Goal: Task Accomplishment & Management: Manage account settings

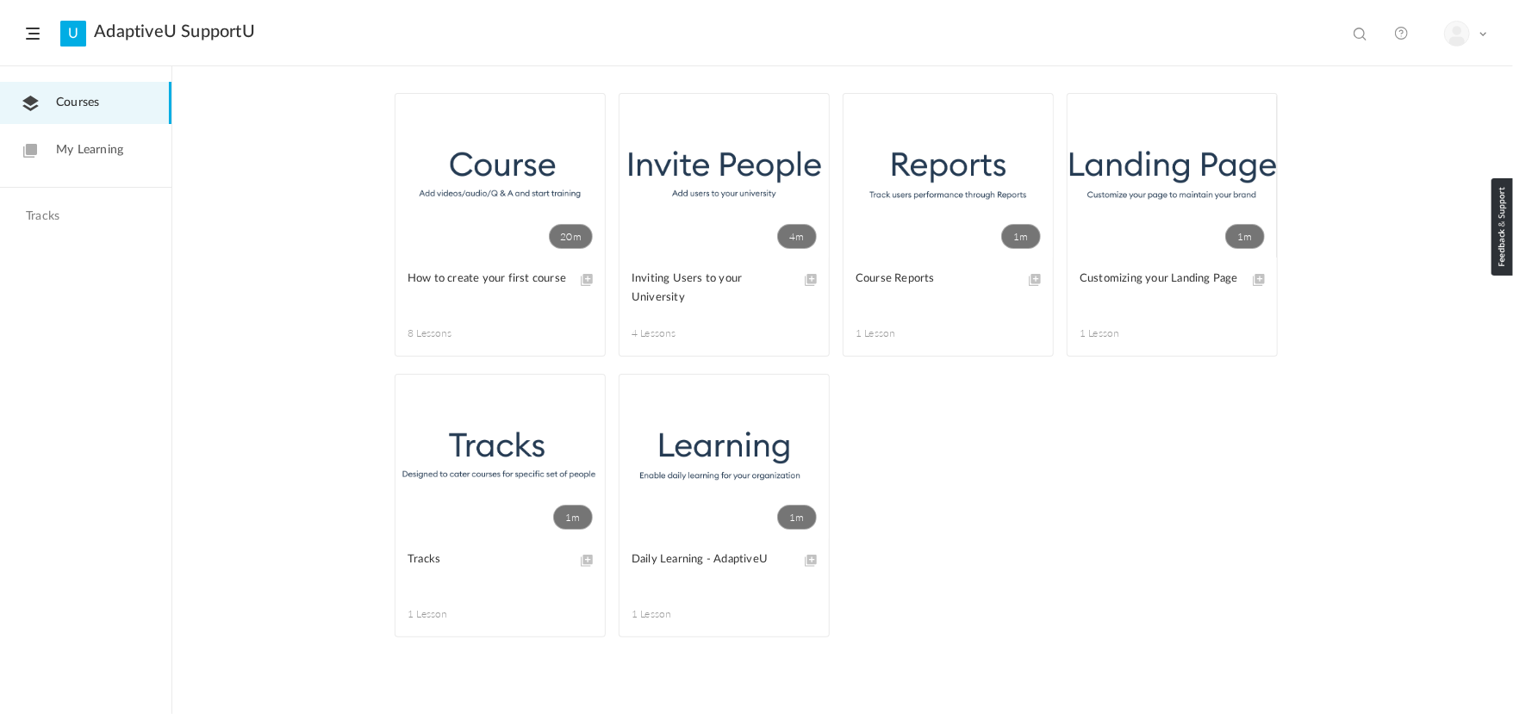
click at [41, 28] on header "U AdaptiveU SupportU View all No results My Profile Logout" at bounding box center [756, 33] width 1513 height 66
click at [36, 29] on span at bounding box center [33, 34] width 14 height 12
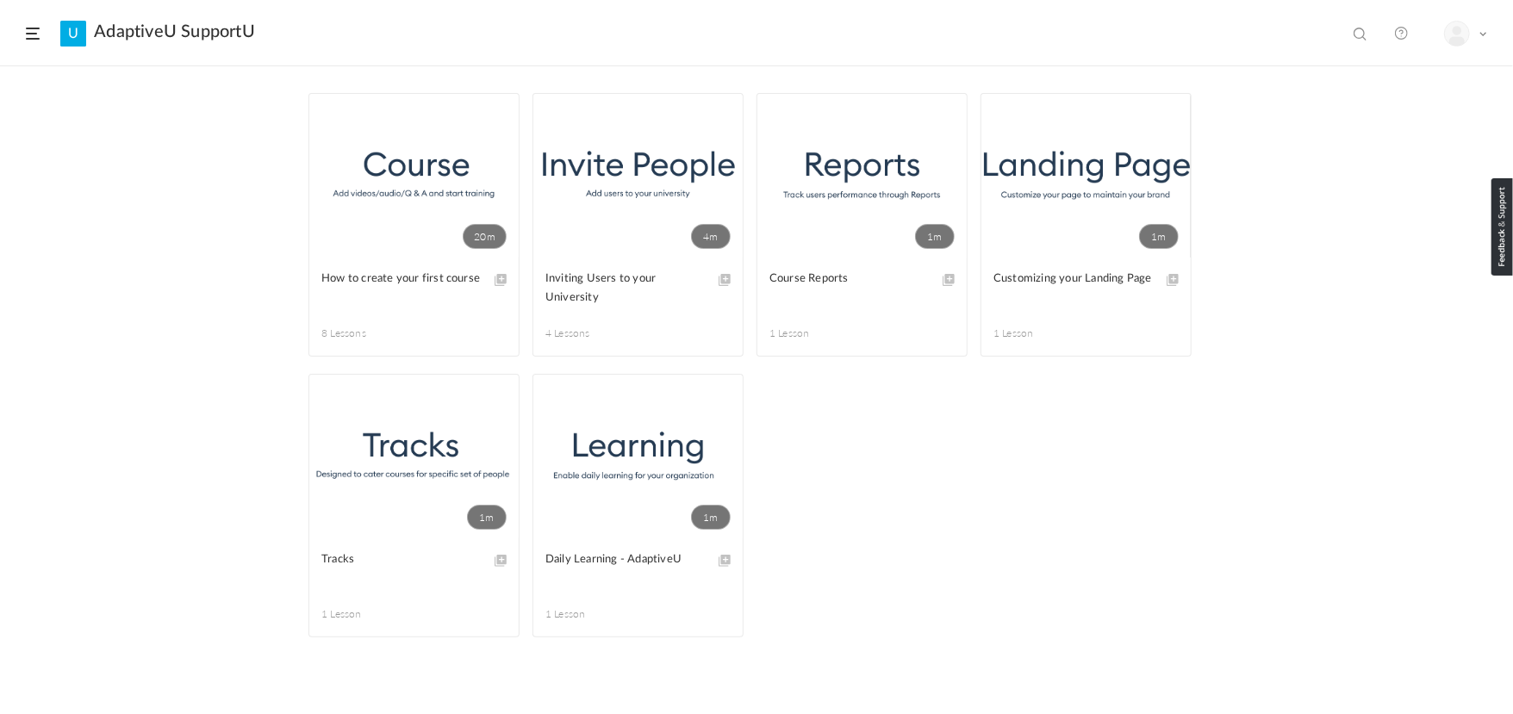
click at [36, 29] on span at bounding box center [33, 34] width 14 height 12
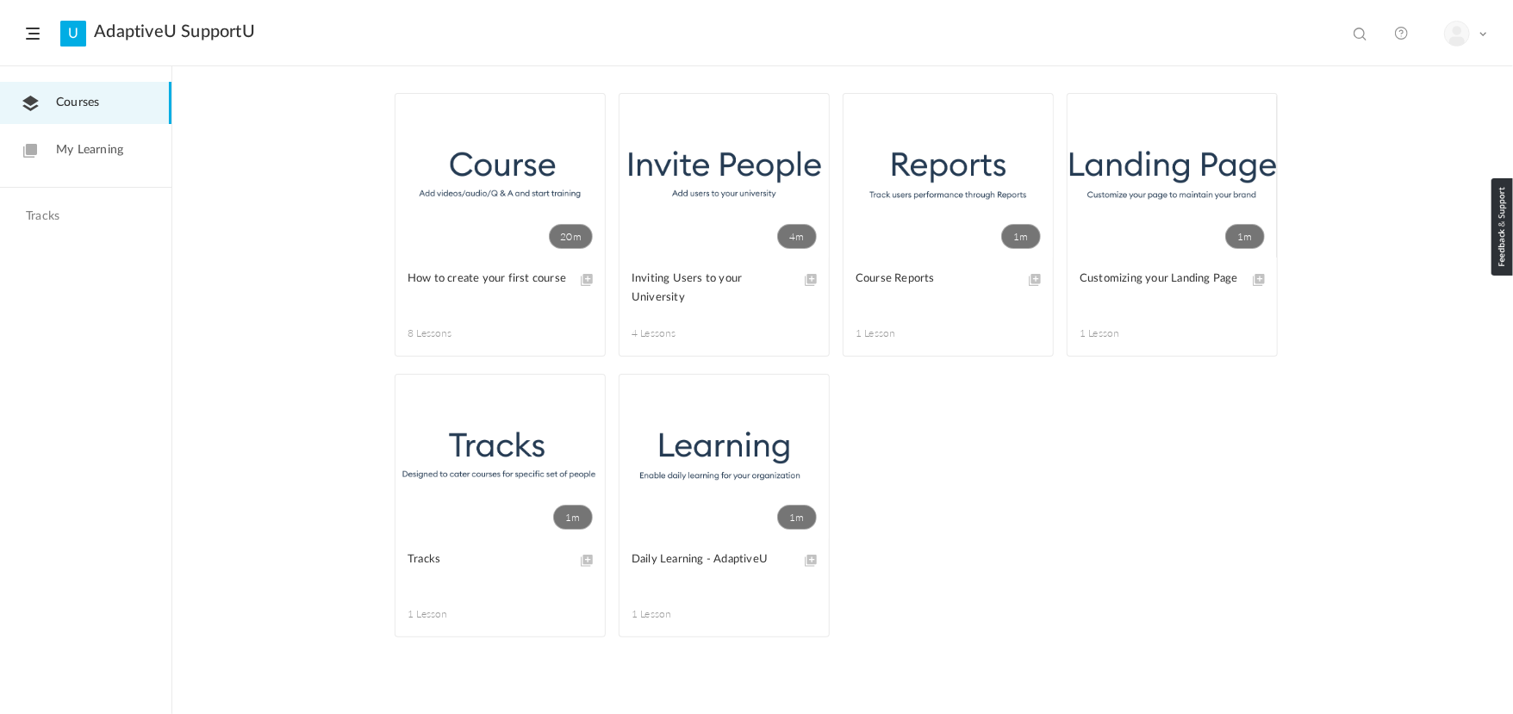
click at [1459, 36] on img at bounding box center [1457, 34] width 24 height 24
click at [1396, 73] on link "My Profile" at bounding box center [1405, 76] width 162 height 32
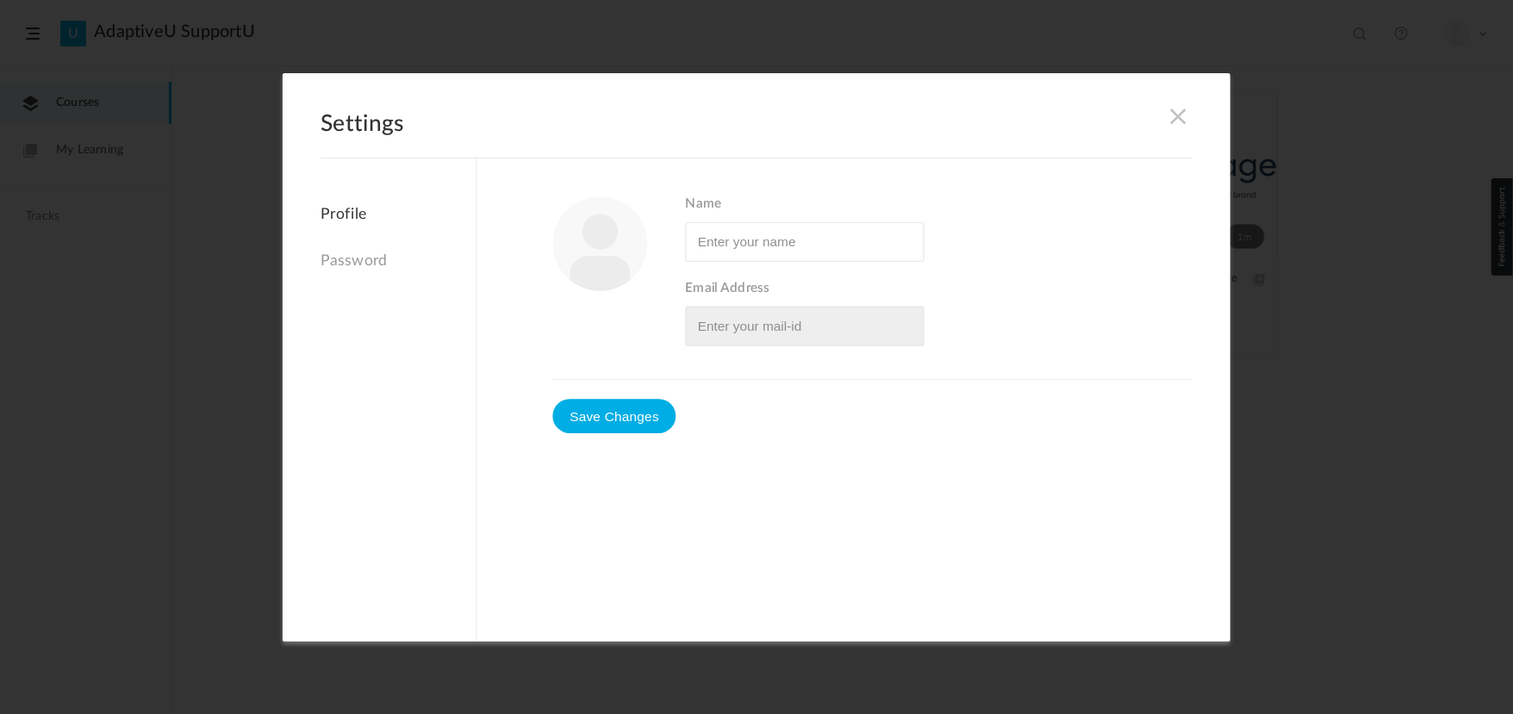
type input "[PERSON_NAME]"
type input "[EMAIL_ADDRESS][DOMAIN_NAME]"
click at [1181, 124] on span at bounding box center [1178, 115] width 19 height 19
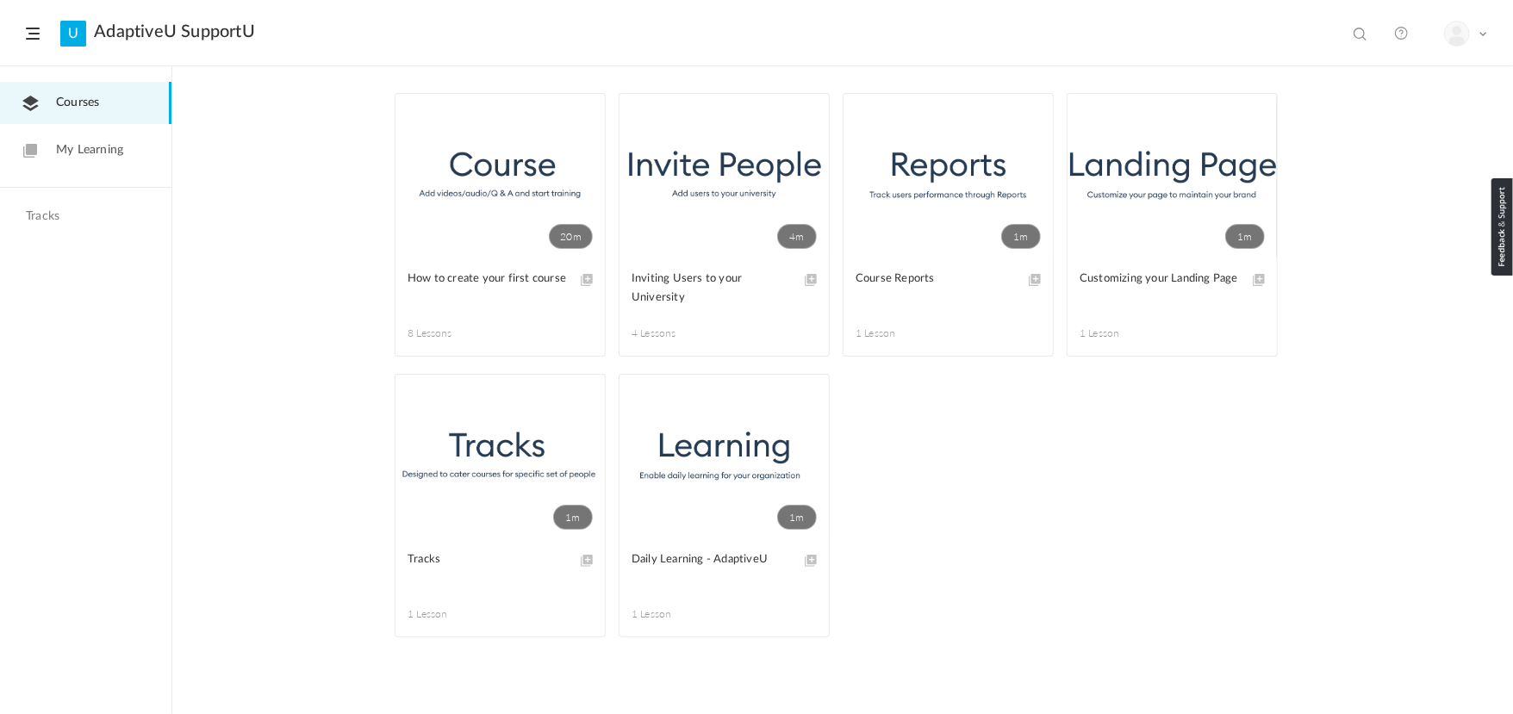
click at [50, 147] on link "My Learning" at bounding box center [85, 150] width 171 height 42
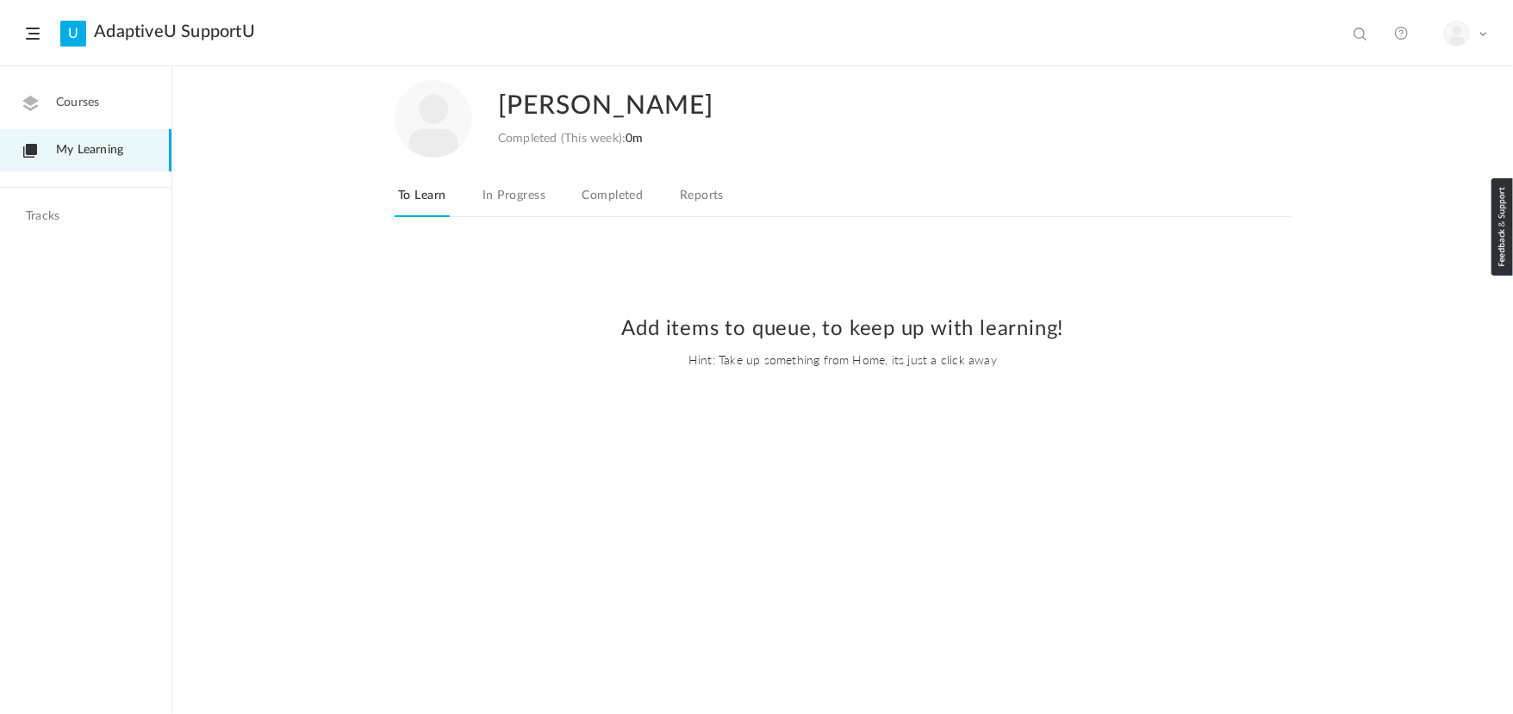
click at [542, 207] on link "In Progress" at bounding box center [514, 200] width 70 height 33
click at [25, 40] on header "U AdaptiveU SupportU View all No results My Profile Logout" at bounding box center [756, 33] width 1513 height 66
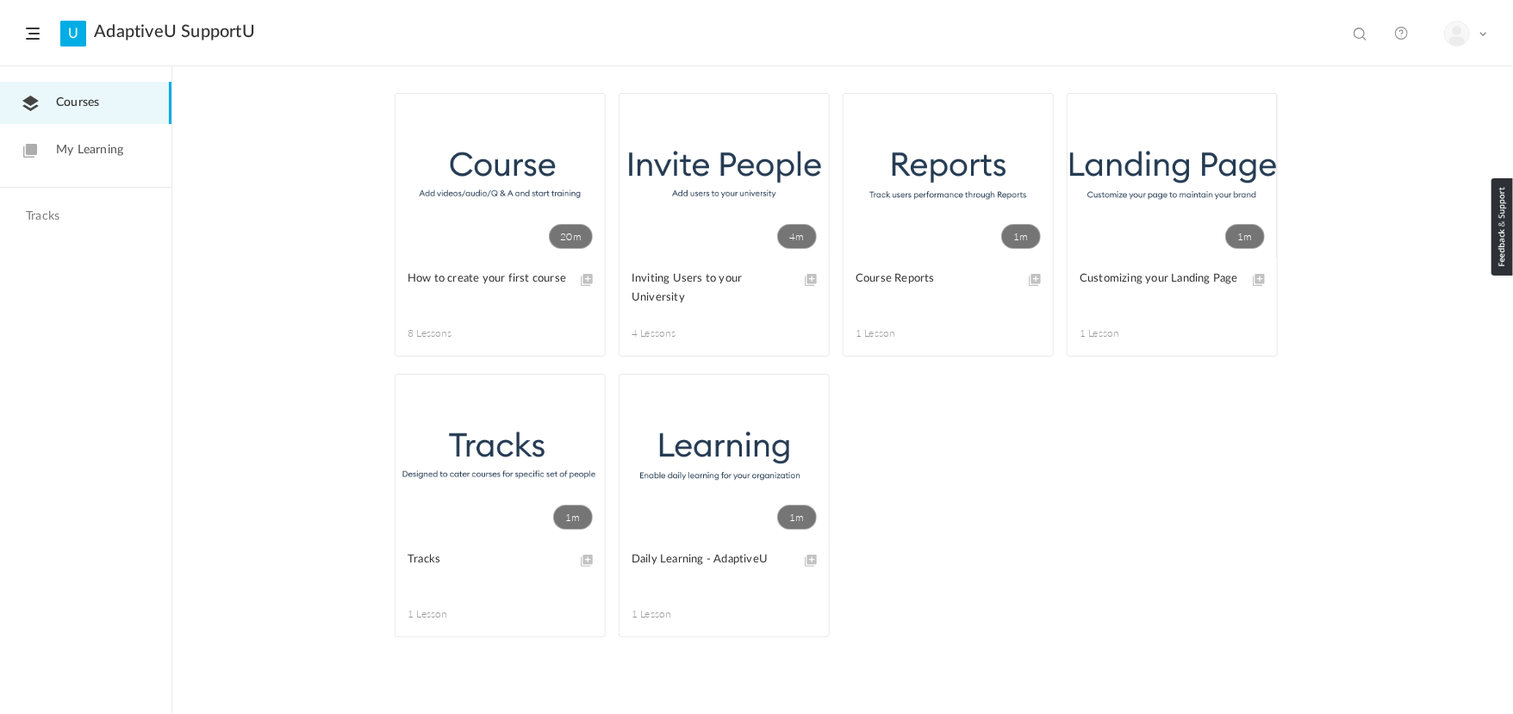
click at [119, 146] on span "My Learning" at bounding box center [89, 150] width 67 height 18
click at [28, 25] on header "U AdaptiveU SupportU View all No results My Profile Logout" at bounding box center [756, 33] width 1513 height 66
click at [31, 26] on header "U AdaptiveU SupportU View all No results My Profile Logout" at bounding box center [756, 33] width 1513 height 66
click at [36, 34] on span at bounding box center [33, 34] width 14 height 12
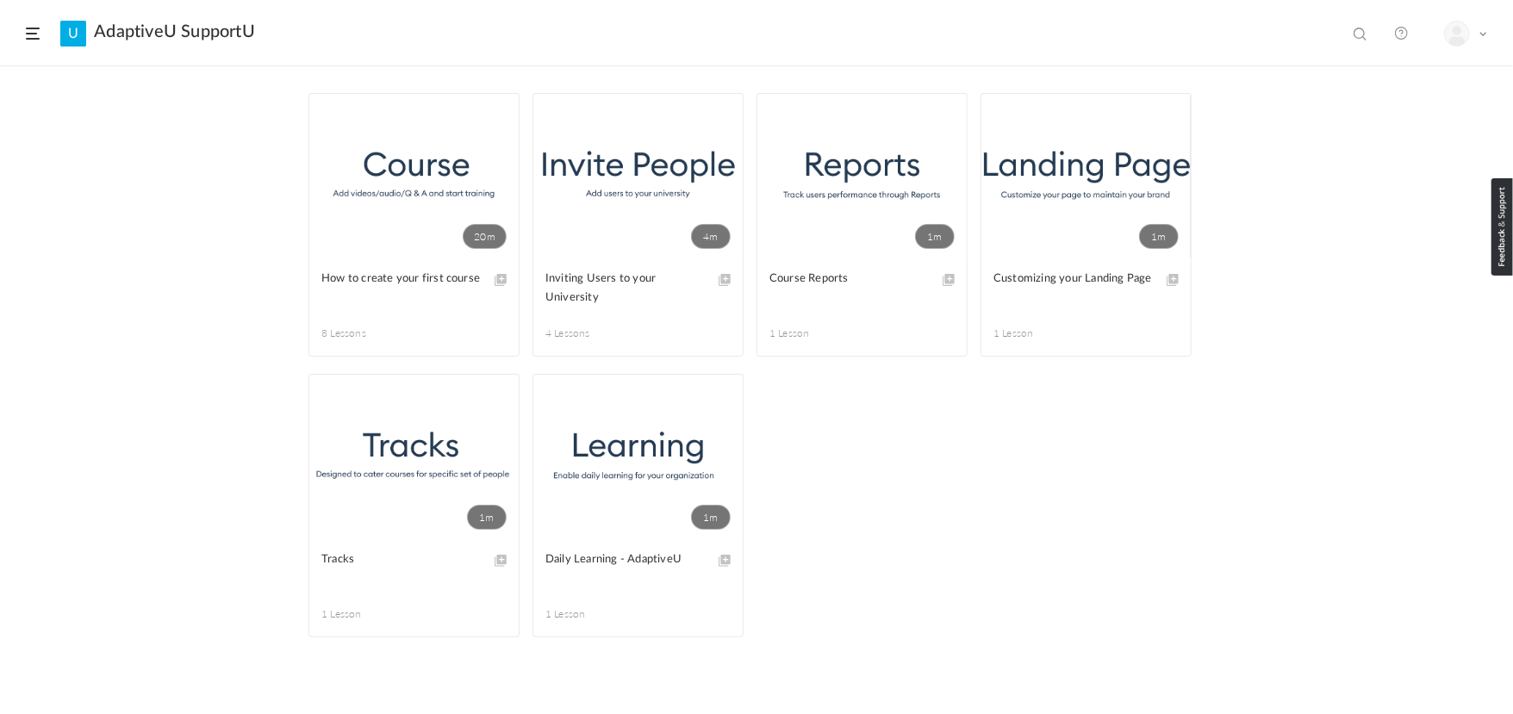
click at [36, 34] on span at bounding box center [33, 34] width 14 height 12
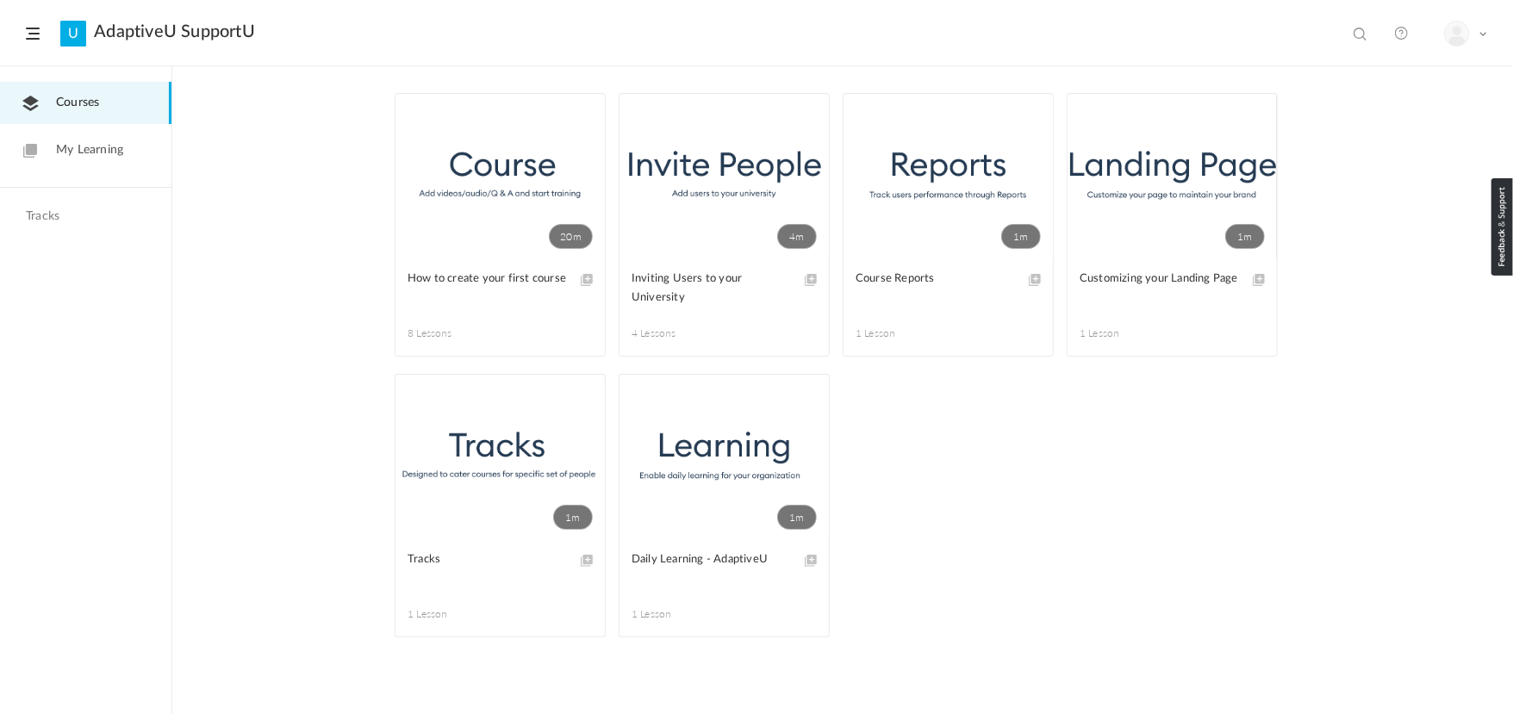
click at [82, 153] on span "My Learning" at bounding box center [89, 150] width 67 height 18
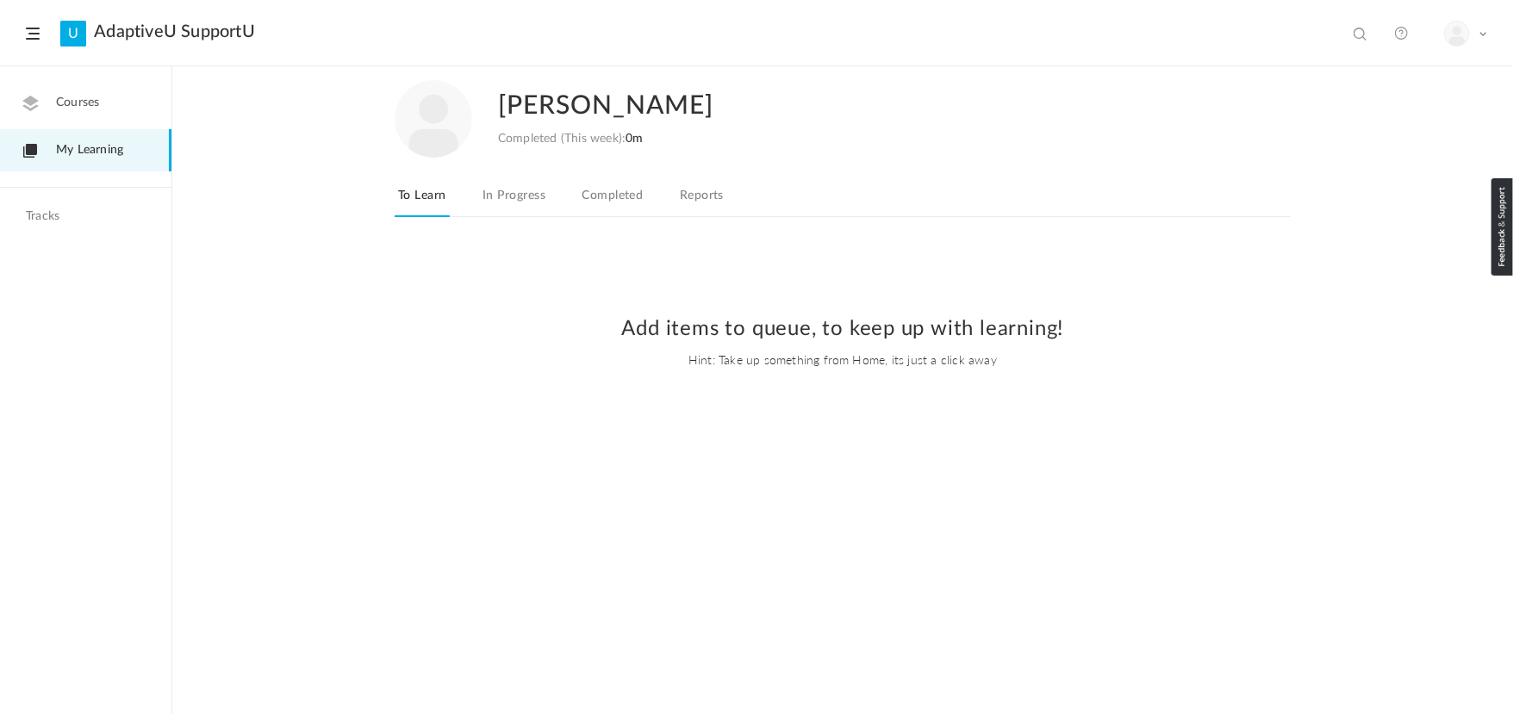
click at [507, 194] on link "In Progress" at bounding box center [514, 200] width 70 height 33
click at [623, 190] on link "Completed" at bounding box center [612, 200] width 68 height 33
click at [698, 193] on link "Reports" at bounding box center [701, 200] width 51 height 33
click at [1488, 34] on header "U AdaptiveU SupportU View all No results My Profile Logout" at bounding box center [756, 33] width 1513 height 66
click at [1475, 30] on div "My Profile Logout" at bounding box center [1465, 34] width 43 height 26
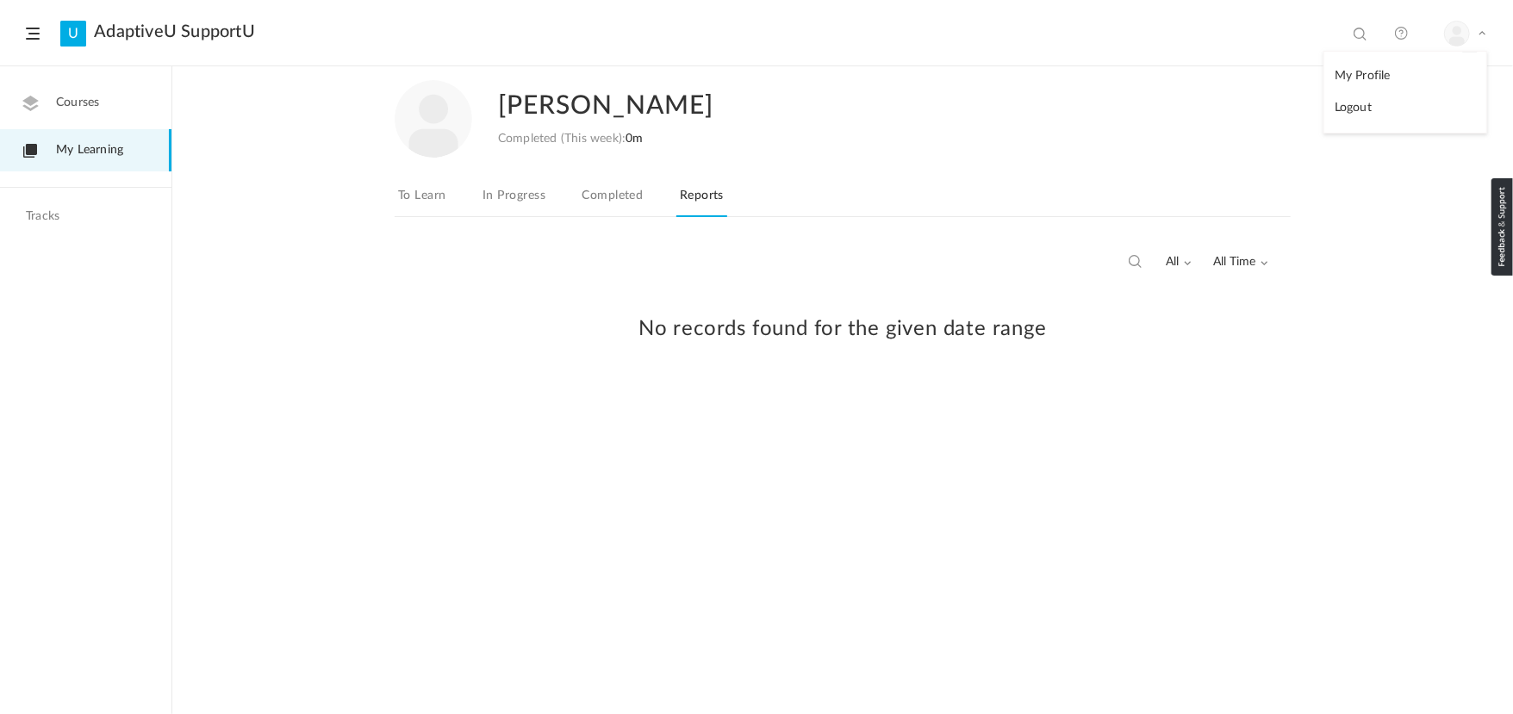
click at [1377, 114] on link "Logout" at bounding box center [1405, 108] width 162 height 32
